Goal: Task Accomplishment & Management: Manage account settings

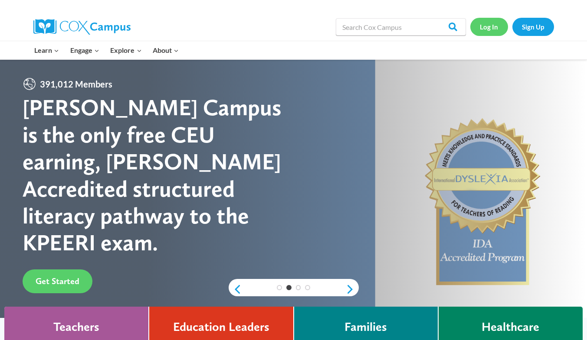
click at [483, 24] on link "Log In" at bounding box center [489, 27] width 38 height 18
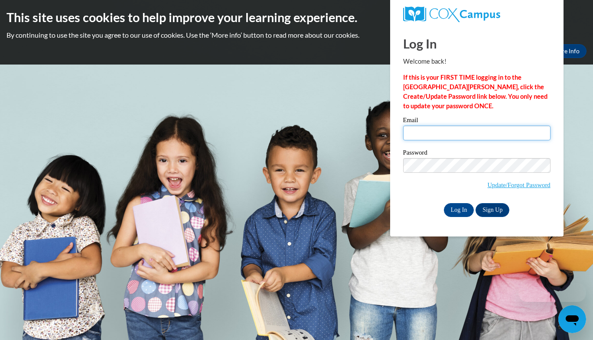
click at [496, 134] on input "Email" at bounding box center [476, 133] width 147 height 15
type input "lilyliu517@yahoo.com"
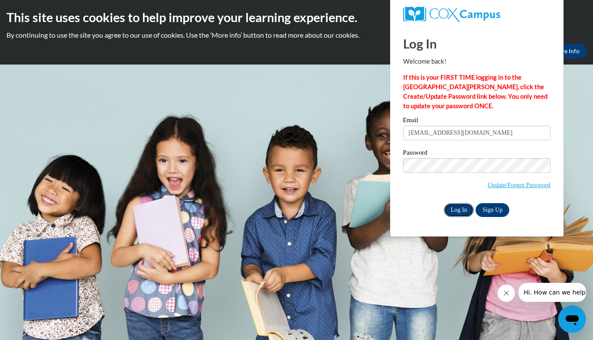
click at [459, 207] on input "Log In" at bounding box center [459, 210] width 30 height 14
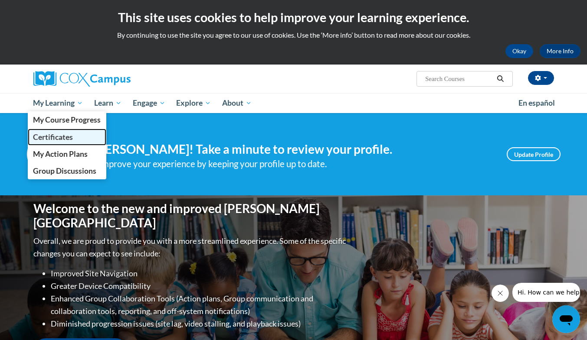
click at [53, 138] on span "Certificates" at bounding box center [53, 137] width 40 height 9
